Goal: Task Accomplishment & Management: Complete application form

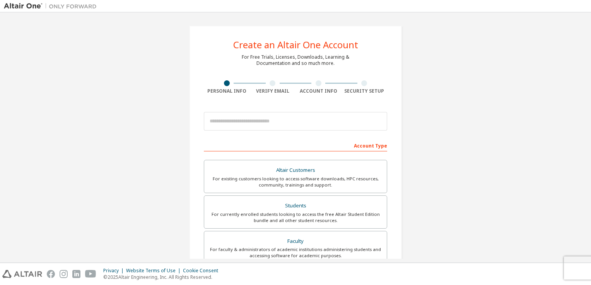
click at [563, 189] on div "Create an Altair One Account For Free Trials, Licenses, Downloads, Learning & D…" at bounding box center [295, 220] width 583 height 409
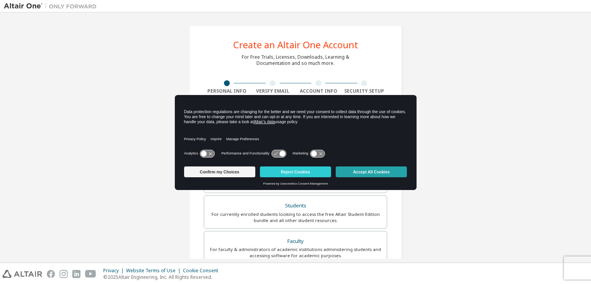
click at [370, 172] on button "Accept All Cookies" at bounding box center [371, 172] width 71 height 11
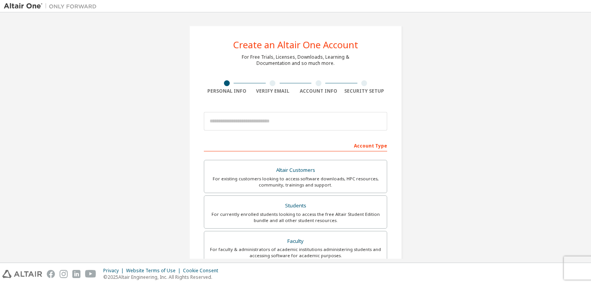
scroll to position [39, 0]
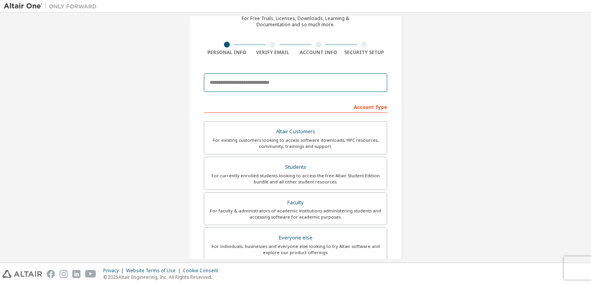
click at [312, 89] on input "email" at bounding box center [295, 82] width 183 height 19
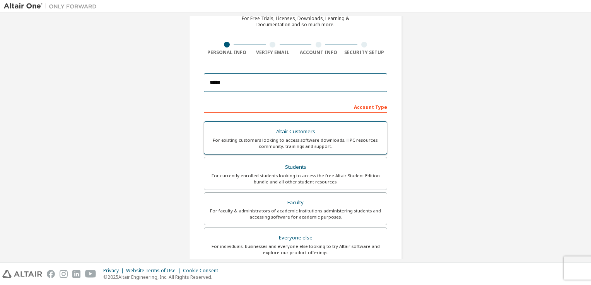
type input "**********"
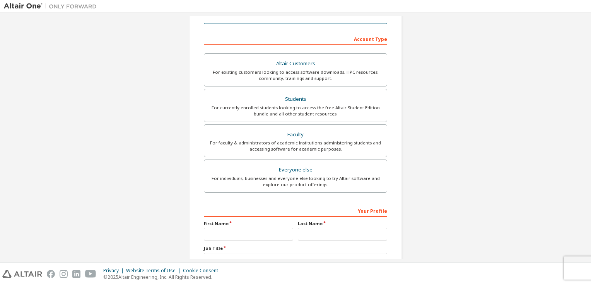
scroll to position [126, 0]
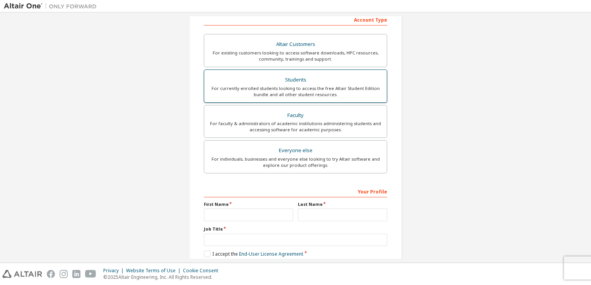
click at [336, 92] on div "For currently enrolled students looking to access the free Altair Student Editi…" at bounding box center [295, 91] width 173 height 12
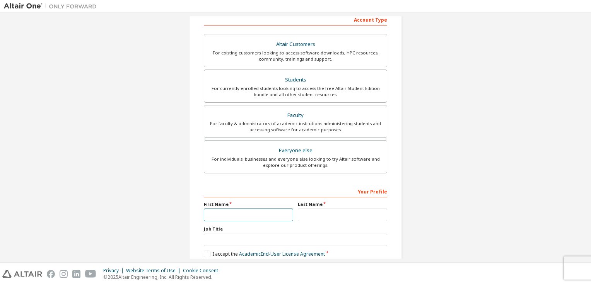
click at [263, 212] on input "text" at bounding box center [248, 215] width 89 height 13
type input "****"
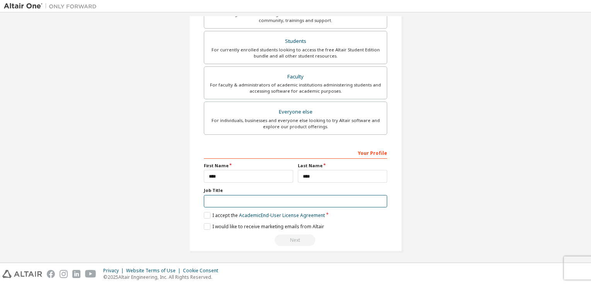
click at [221, 200] on input "text" at bounding box center [295, 201] width 183 height 13
type input "*"
type input "********"
click at [207, 216] on label "I accept the Academic End-User License Agreement" at bounding box center [264, 215] width 121 height 7
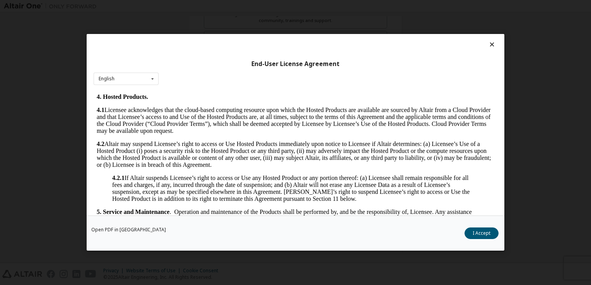
scroll to position [619, 0]
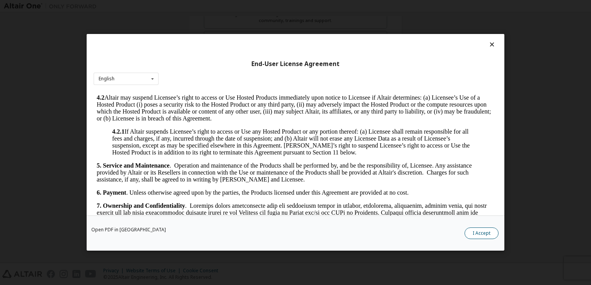
click at [471, 233] on button "I Accept" at bounding box center [481, 234] width 34 height 12
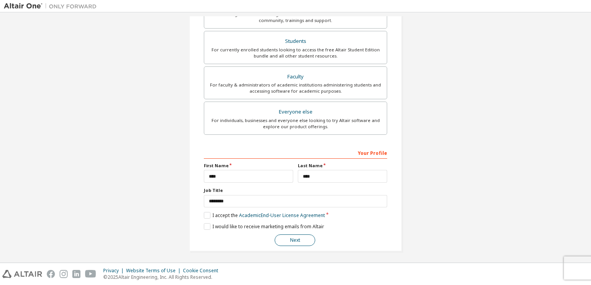
click at [285, 238] on button "Next" at bounding box center [295, 241] width 41 height 12
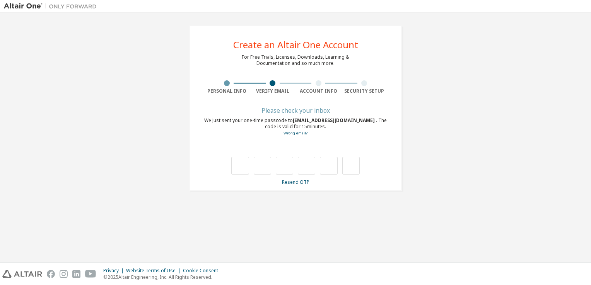
scroll to position [0, 0]
type input "*"
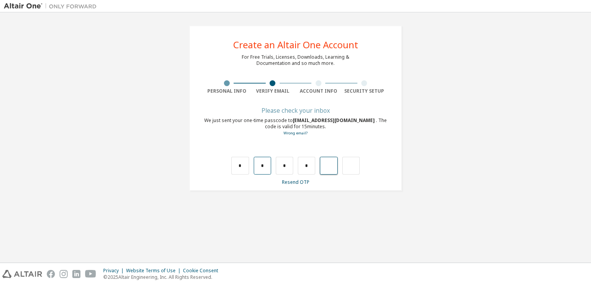
type input "*"
